Goal: Transaction & Acquisition: Purchase product/service

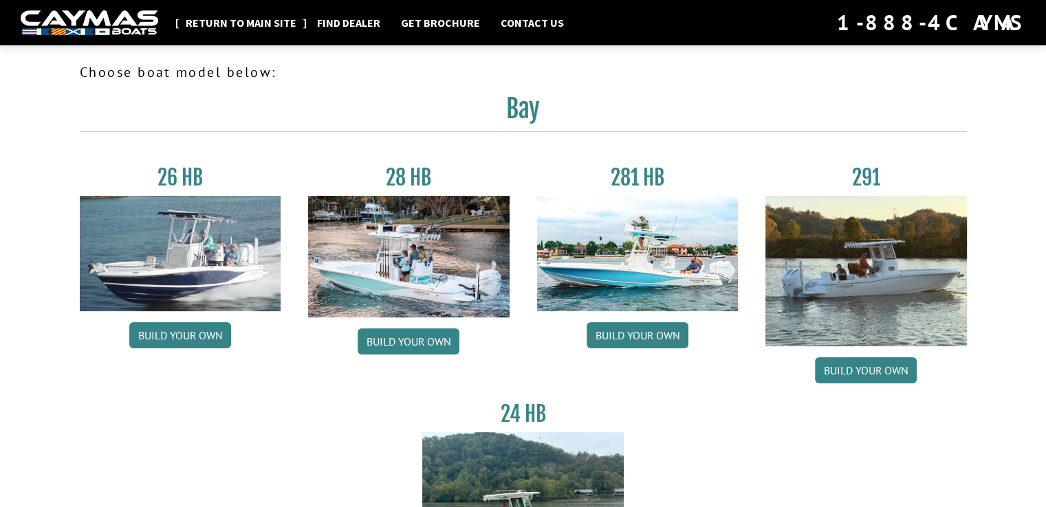
click at [263, 18] on link "Return to main site" at bounding box center [241, 23] width 124 height 18
click at [428, 21] on link "Get Brochure" at bounding box center [440, 23] width 93 height 18
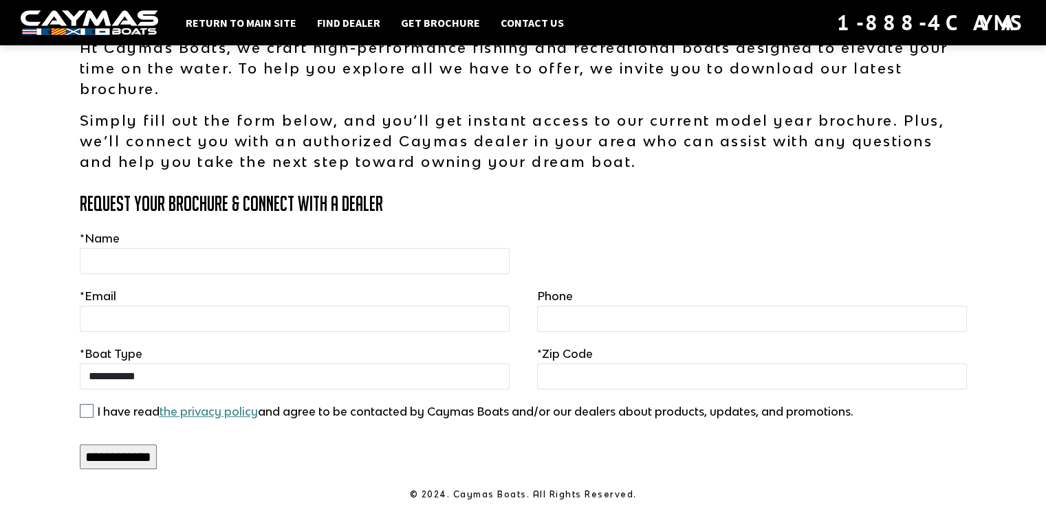
scroll to position [112, 0]
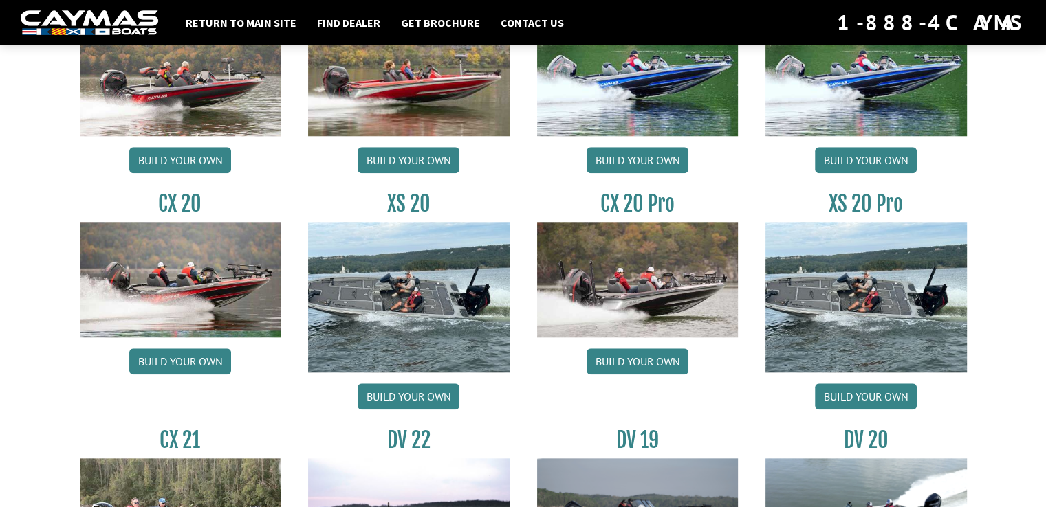
scroll to position [1100, 0]
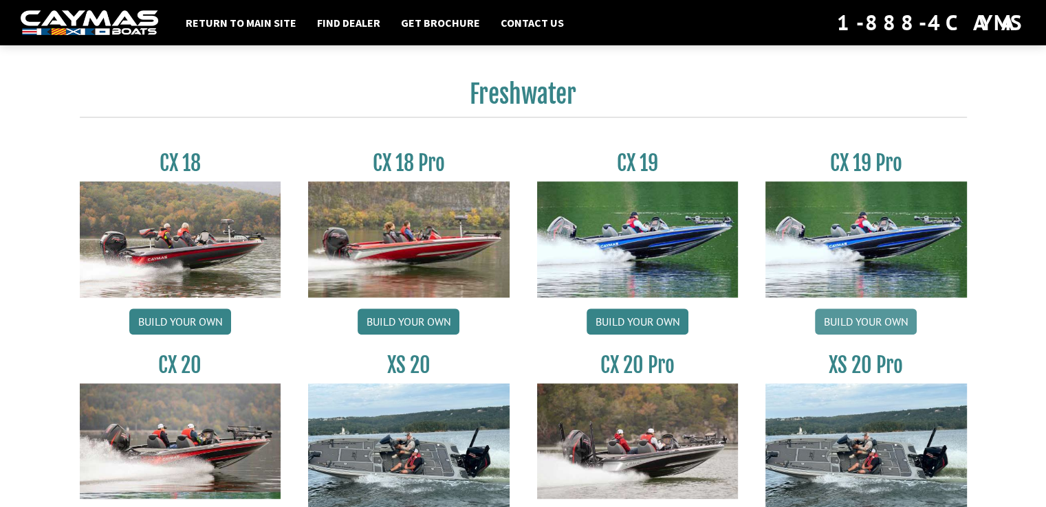
click at [877, 318] on link "Build your own" at bounding box center [866, 322] width 102 height 26
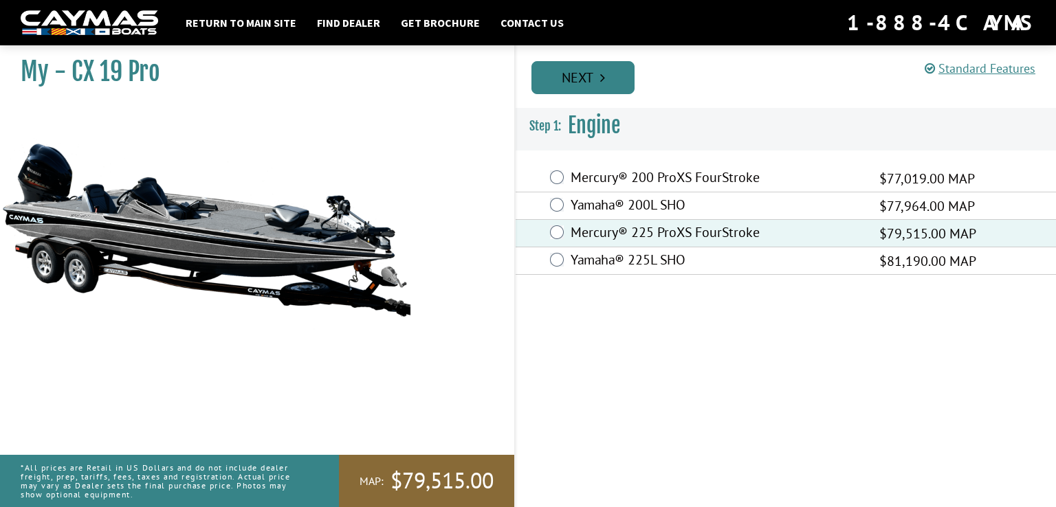
drag, startPoint x: 598, startPoint y: 58, endPoint x: 606, endPoint y: 69, distance: 13.7
click at [599, 59] on li "Next" at bounding box center [582, 76] width 103 height 35
click at [608, 72] on link "Next" at bounding box center [582, 77] width 103 height 33
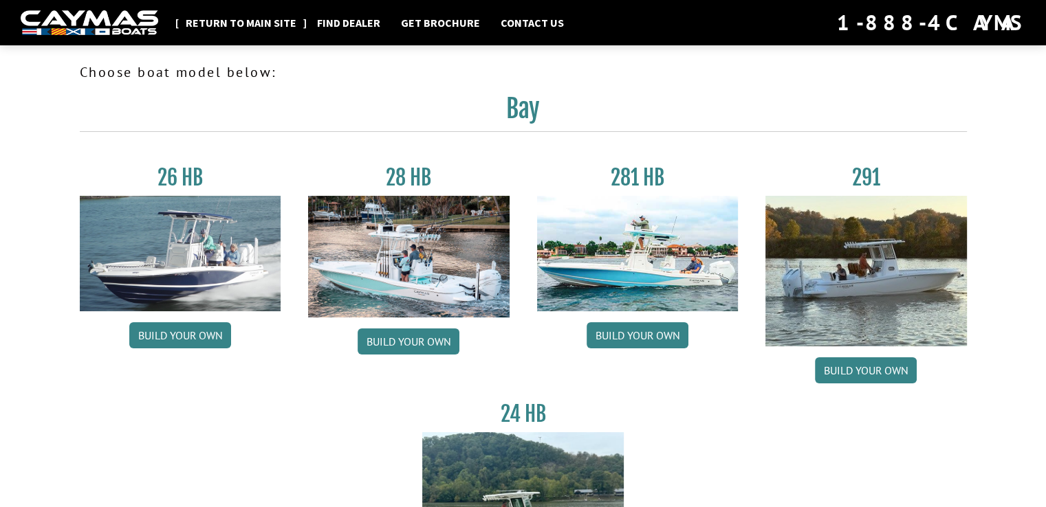
click at [242, 21] on link "Return to main site" at bounding box center [241, 23] width 124 height 18
